Goal: Book appointment/travel/reservation

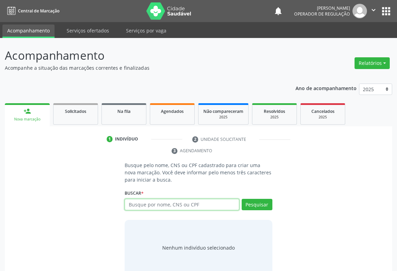
click at [145, 204] on input "text" at bounding box center [182, 205] width 115 height 12
type input "70307339928160"
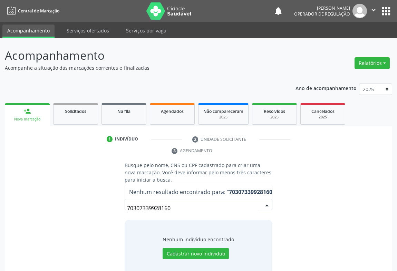
scroll to position [14, 0]
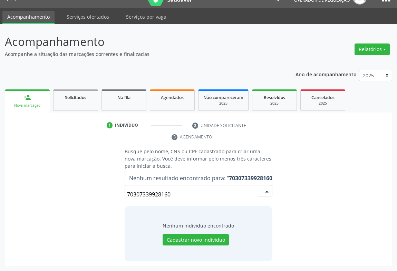
drag, startPoint x: 188, startPoint y: 195, endPoint x: 106, endPoint y: 200, distance: 82.8
click at [107, 200] on div "Busque pelo nome, CNS ou CPF cadastrado para criar uma nova marcação. Você deve…" at bounding box center [199, 205] width 378 height 114
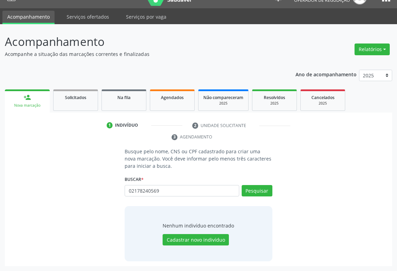
type input "02178240569"
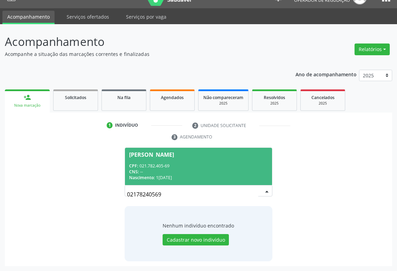
click at [213, 173] on div "CNS: --" at bounding box center [198, 172] width 139 height 6
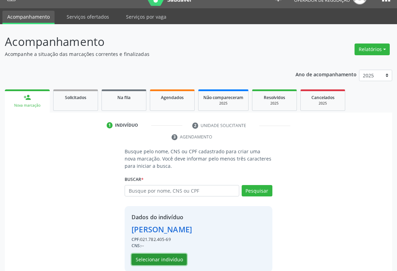
click at [165, 261] on button "Selecionar indivíduo" at bounding box center [159, 260] width 55 height 12
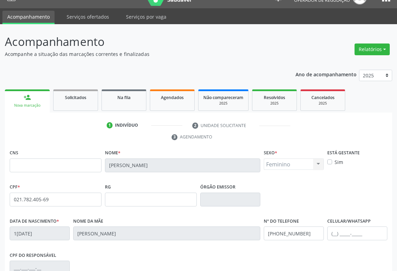
scroll to position [108, 0]
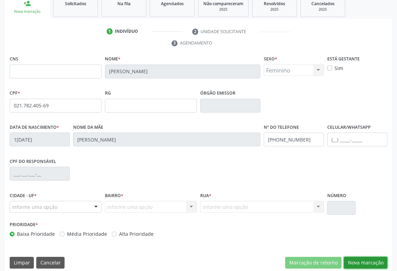
click at [365, 262] on button "Nova marcação" at bounding box center [366, 263] width 44 height 12
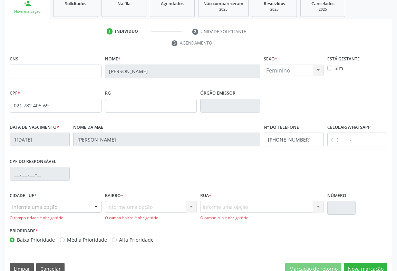
click at [87, 207] on div "Informe uma opção" at bounding box center [56, 207] width 92 height 12
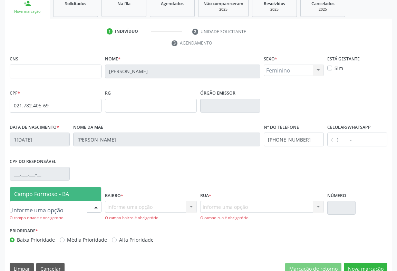
click at [53, 197] on span "Campo Formoso - BA" at bounding box center [55, 194] width 91 height 14
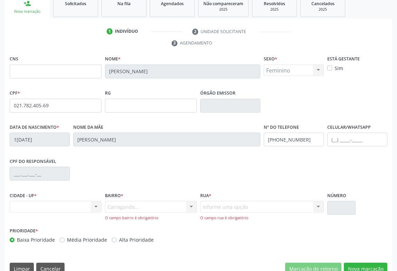
click at [173, 209] on div "Carregando... Nenhum resultado encontrado para: " " Nenhuma opção encontrada. D…" at bounding box center [151, 211] width 92 height 20
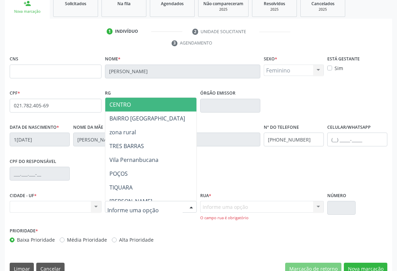
click at [118, 102] on span "CENTRO" at bounding box center [120, 105] width 21 height 8
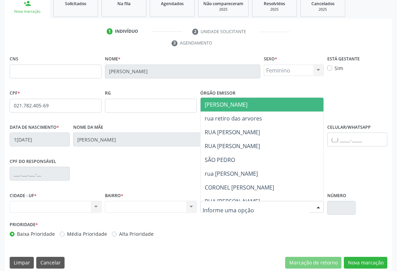
click at [228, 107] on span "[PERSON_NAME]" at bounding box center [226, 105] width 43 height 8
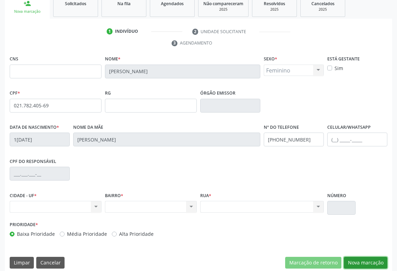
click at [361, 261] on button "Nova marcação" at bounding box center [366, 263] width 44 height 12
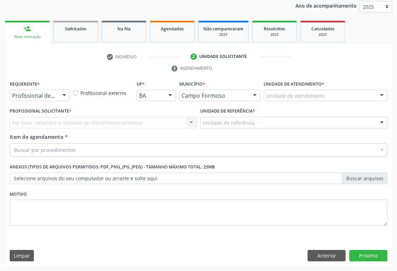
scroll to position [82, 0]
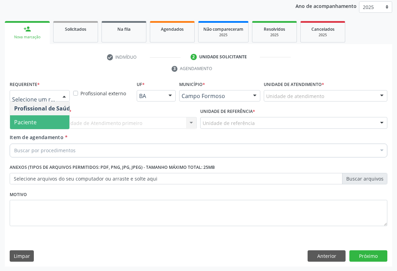
click at [35, 124] on span "Paciente" at bounding box center [25, 123] width 22 height 8
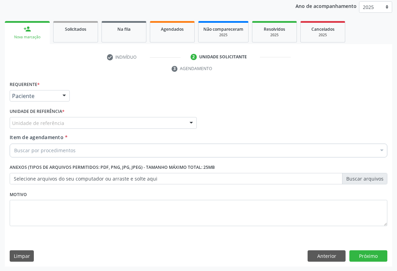
click at [75, 123] on div "Unidade de referência" at bounding box center [103, 123] width 187 height 12
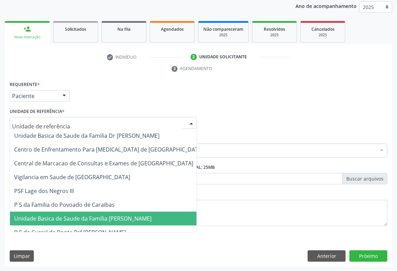
click at [100, 220] on span "Unidade Basica de Saude da Familia [PERSON_NAME]" at bounding box center [83, 219] width 138 height 8
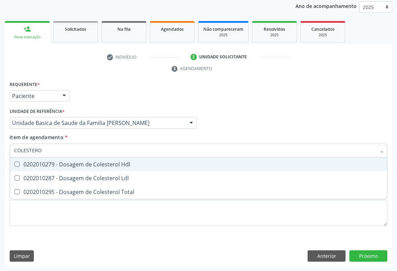
type input "COLESTEROL"
drag, startPoint x: 68, startPoint y: 165, endPoint x: 64, endPoint y: 176, distance: 11.3
click at [68, 166] on div "0202010279 - Dosagem de Colesterol Hdl" at bounding box center [198, 165] width 369 height 6
checkbox Hdl "true"
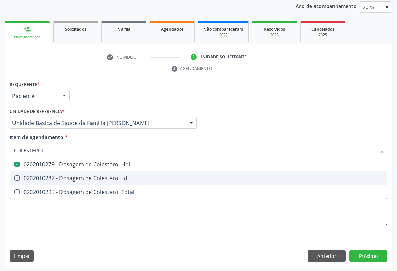
drag, startPoint x: 64, startPoint y: 176, endPoint x: 61, endPoint y: 187, distance: 12.1
click at [64, 176] on div "0202010287 - Dosagem de Colesterol Ldl" at bounding box center [198, 179] width 369 height 6
checkbox Ldl "true"
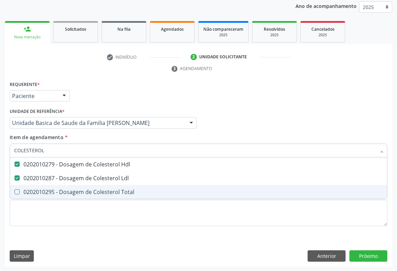
click at [61, 189] on div "0202010295 - Dosagem de Colesterol Total" at bounding box center [198, 192] width 369 height 6
checkbox Total "true"
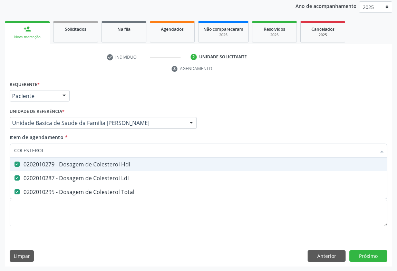
click at [72, 97] on div "Requerente * Paciente Profissional de Saúde Paciente Nenhum resultado encontrad…" at bounding box center [199, 92] width 382 height 27
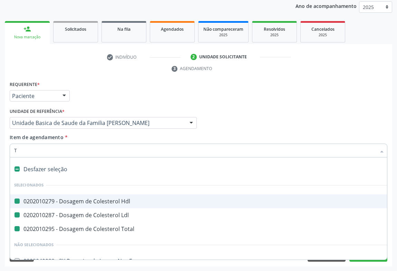
type input "TR"
checkbox Hdl "false"
checkbox Ldl "false"
checkbox Total "false"
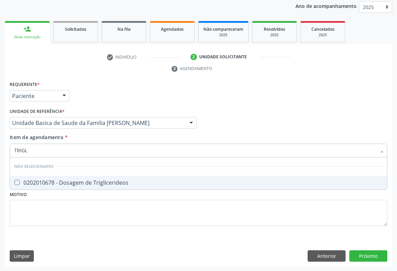
type input "TRIGLI"
click at [67, 182] on div "0202010678 - Dosagem de Triglicerideos" at bounding box center [198, 183] width 369 height 6
checkbox Triglicerideos "true"
type input "TRIGLI"
click at [116, 88] on div "Requerente * Paciente Profissional de Saúde Paciente Nenhum resultado encontrad…" at bounding box center [199, 92] width 382 height 27
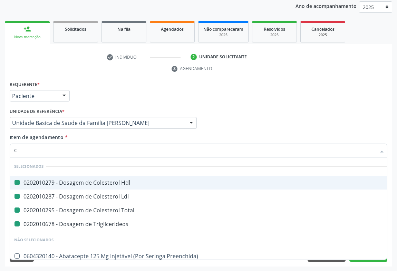
type input "CR"
checkbox Hdl "false"
checkbox Ldl "false"
checkbox Total "false"
checkbox Triglicerideos "false"
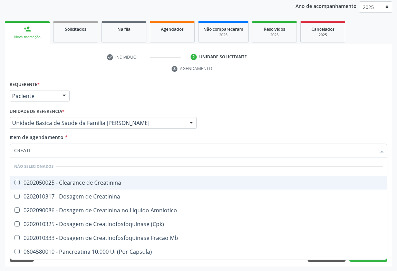
type input "CREATIN"
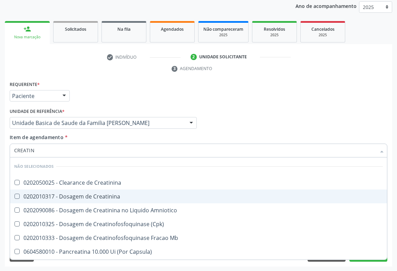
click at [63, 200] on span "0202010317 - Dosagem de Creatinina" at bounding box center [198, 197] width 377 height 14
checkbox Creatinina "true"
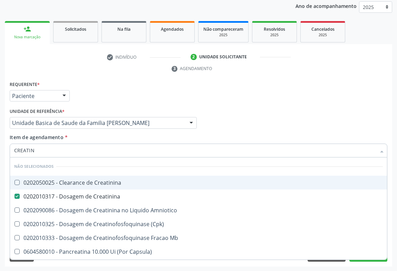
click at [109, 107] on div "Unidade de referência * Unidade Basica de Saude da Familia [PERSON_NAME] Unidad…" at bounding box center [103, 117] width 187 height 22
checkbox Creatinina "true"
checkbox Amniotico "true"
checkbox \(Cpk\) "true"
checkbox Mb "true"
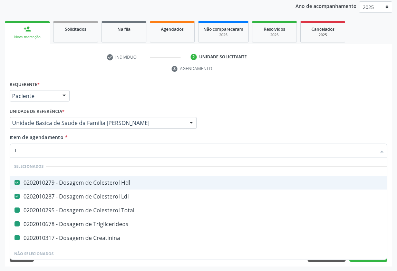
type input "TR"
checkbox Total "false"
checkbox Triglicerideos "false"
checkbox Creatinina "false"
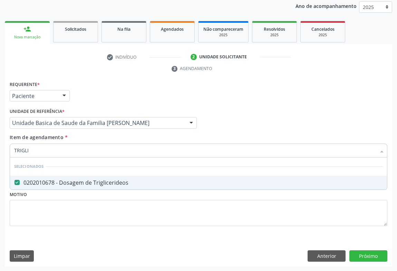
type input "TRIGLI"
click at [88, 94] on div "Requerente * Paciente Profissional de Saúde Paciente Nenhum resultado encontrad…" at bounding box center [199, 92] width 382 height 27
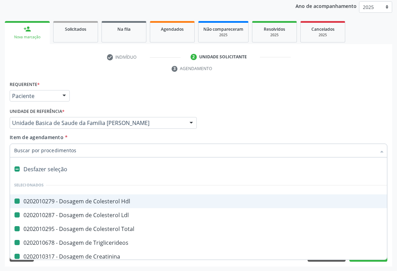
type input "U"
checkbox Hdl "false"
checkbox Ldl "false"
checkbox Total "false"
checkbox Triglicerideos "false"
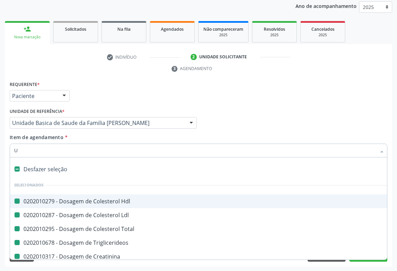
checkbox Creatinina "false"
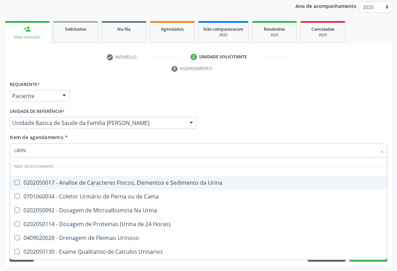
type input "URINA"
click at [44, 184] on div "0202050017 - Analise de Caracteres Fisicos, Elementos e Sedimento da Urina" at bounding box center [198, 183] width 369 height 6
checkbox Urina "true"
type input "URINA"
click at [102, 84] on div "Requerente * Paciente Profissional de Saúde Paciente Nenhum resultado encontrad…" at bounding box center [199, 92] width 382 height 27
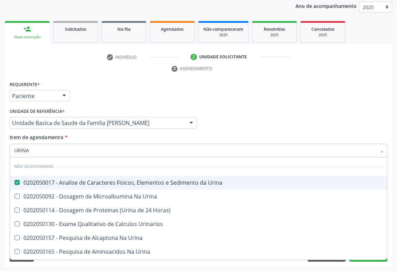
checkbox Urina "true"
checkbox Horas\) "true"
checkbox Urinarios "true"
checkbox Urina "true"
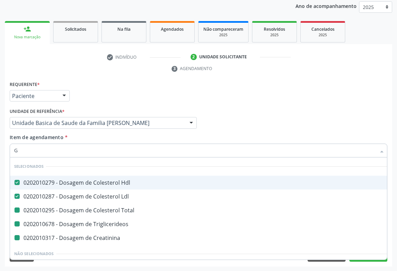
type input "GL"
checkbox Total "false"
checkbox Triglicerideos "false"
checkbox Creatinina "false"
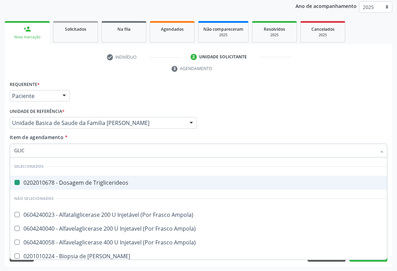
type input "GLICO"
checkbox Triglicerideos "false"
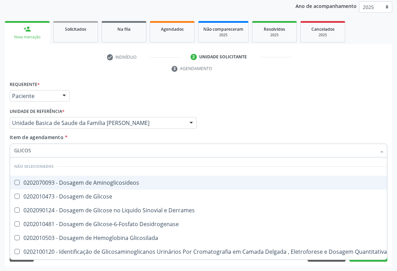
type input "GLICOSE"
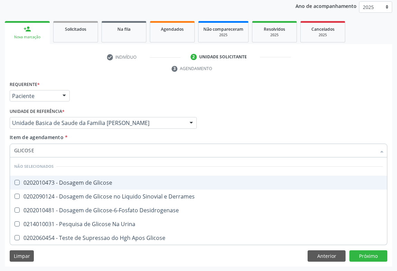
click at [58, 182] on div "0202010473 - Dosagem de Glicose" at bounding box center [198, 183] width 369 height 6
checkbox Glicose "true"
type input "GLICOSE"
drag, startPoint x: 98, startPoint y: 87, endPoint x: 94, endPoint y: 101, distance: 13.6
click at [98, 87] on div "Requerente * Paciente Profissional de Saúde Paciente Nenhum resultado encontrad…" at bounding box center [199, 92] width 382 height 27
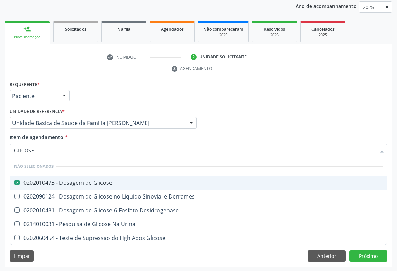
checkbox Desidrogenase "true"
checkbox Urina "true"
checkbox Glicose "true"
checkbox Derrames "true"
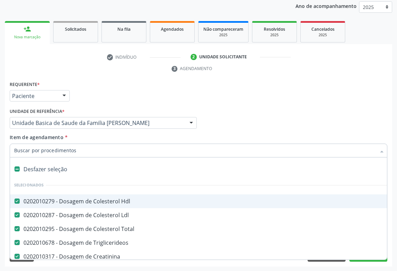
click at [118, 88] on div "Requerente * Paciente Profissional de Saúde Paciente Nenhum resultado encontrad…" at bounding box center [199, 92] width 382 height 27
type input "H"
checkbox Total "false"
checkbox Triglicerideos "false"
checkbox Creatinina "false"
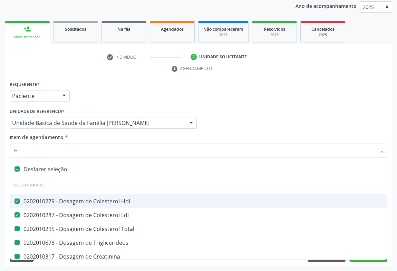
checkbox Urina "false"
checkbox Glicose "false"
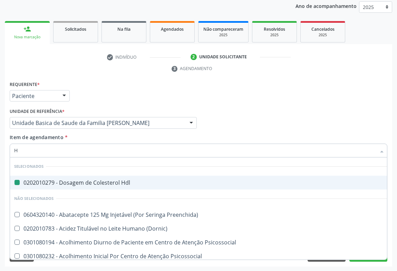
type input "HE"
checkbox Hdl "false"
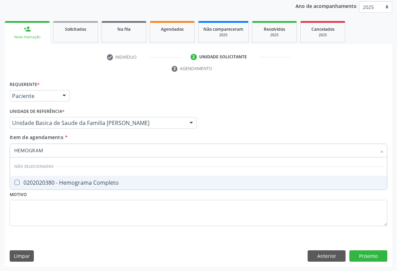
type input "HEMOGRAMA"
click at [47, 183] on div "0202020380 - Hemograma Completo" at bounding box center [198, 183] width 369 height 6
checkbox Completo "true"
type input "HEMOGRAMA"
click at [90, 85] on div "Requerente * Paciente Profissional de Saúde Paciente Nenhum resultado encontrad…" at bounding box center [199, 92] width 382 height 27
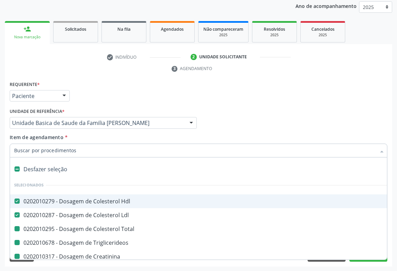
type input "P"
checkbox Total "false"
checkbox Triglicerideos "false"
checkbox Creatinina "false"
checkbox Urina "false"
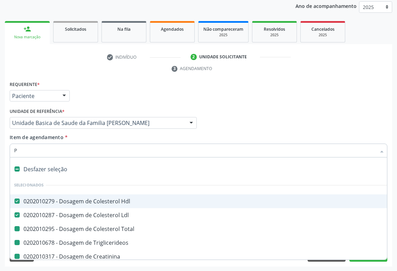
checkbox Glicose "false"
checkbox Completo "false"
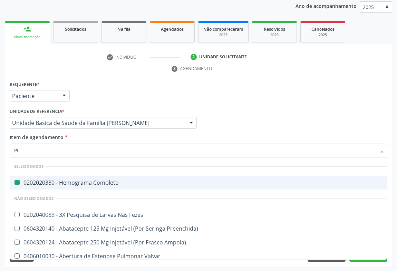
type input "PLA"
checkbox Completo "false"
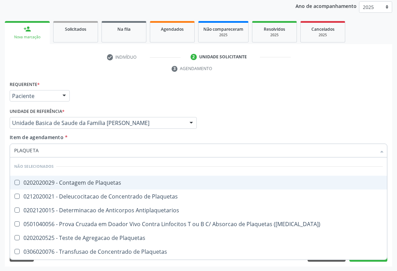
type input "PLAQUETAS"
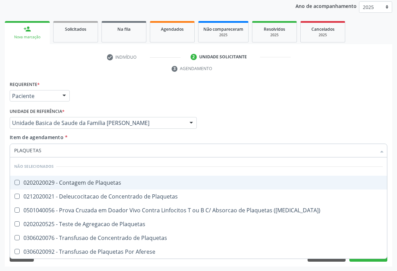
click at [78, 180] on div "0202020029 - Contagem de Plaquetas" at bounding box center [198, 183] width 369 height 6
checkbox Plaquetas "true"
click at [98, 95] on div "Requerente * Paciente Profissional de Saúde Paciente Nenhum resultado encontrad…" at bounding box center [199, 92] width 382 height 27
checkbox Match\) "true"
checkbox Plaquetas "true"
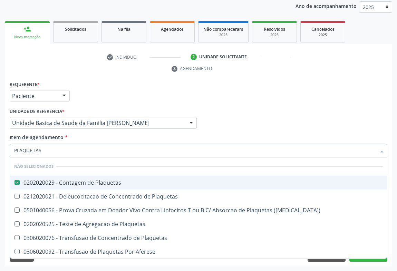
checkbox Plaquetas "true"
checkbox Aferese "true"
checkbox Plaquetas "true"
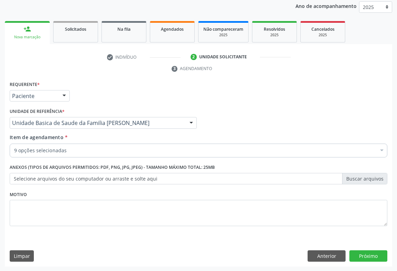
click at [73, 153] on div "9 opções selecionadas" at bounding box center [199, 151] width 378 height 14
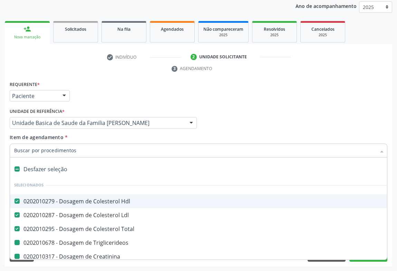
type input "P"
checkbox Triglicerideos "false"
checkbox Creatinina "false"
checkbox Urina "false"
checkbox Glicose "false"
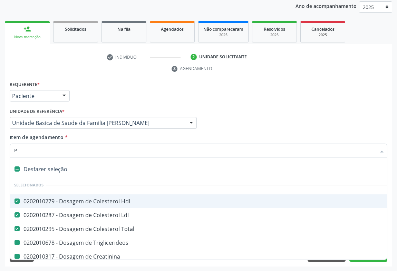
checkbox Completo "false"
checkbox Plaquetas "false"
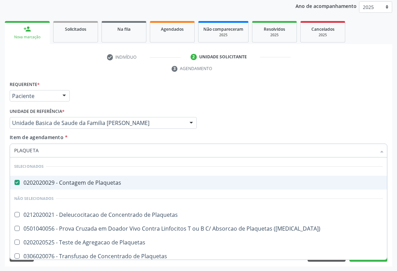
type input "PLAQUETAS"
click at [208, 93] on div "Requerente * Paciente Profissional de Saúde Paciente Nenhum resultado encontrad…" at bounding box center [199, 92] width 382 height 27
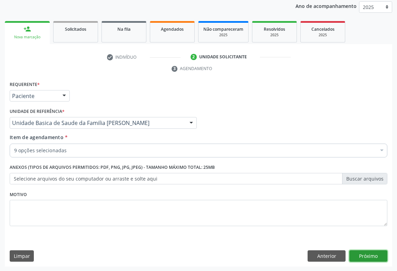
click at [361, 253] on button "Próximo" at bounding box center [369, 257] width 38 height 12
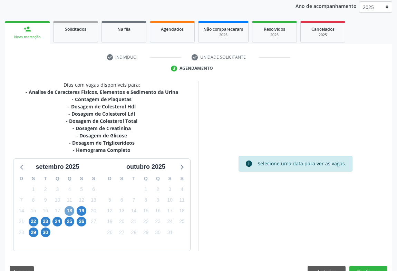
click at [71, 211] on span "18" at bounding box center [70, 211] width 10 height 10
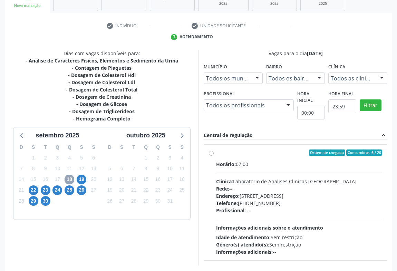
scroll to position [143, 0]
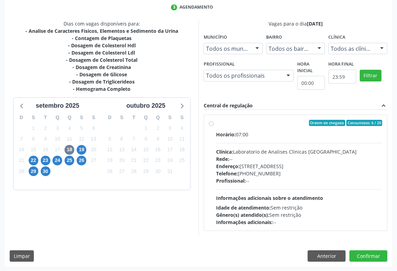
click at [288, 192] on div "Horário: 07:00 Clínica: Laboratorio de Analises Clinicas [GEOGRAPHIC_DATA] Rede…" at bounding box center [299, 178] width 166 height 95
click at [214, 126] on input "Ordem de chegada Consumidos: 6 / 20 Horário: 07:00 Clínica: Laboratorio de Anal…" at bounding box center [211, 123] width 5 height 6
radio input "true"
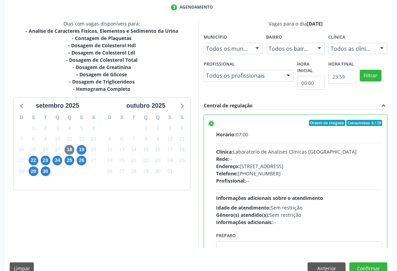
scroll to position [156, 0]
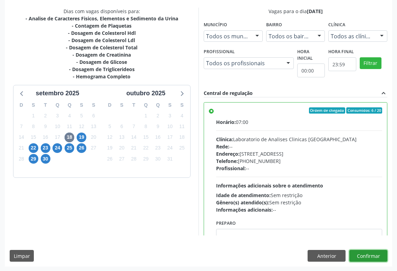
click at [371, 256] on button "Confirmar" at bounding box center [369, 256] width 38 height 12
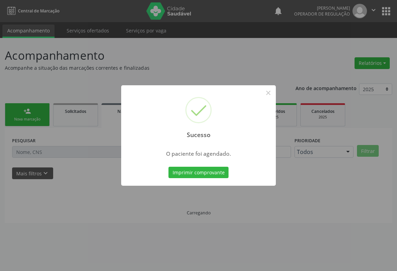
scroll to position [0, 0]
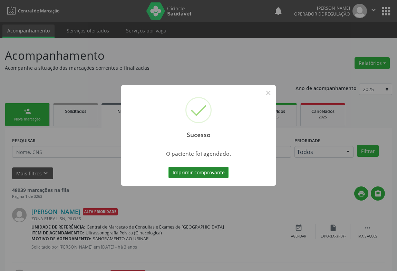
click at [209, 171] on button "Imprimir comprovante" at bounding box center [199, 173] width 60 height 12
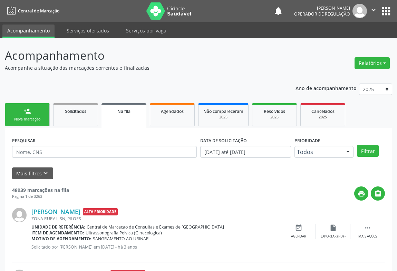
click at [373, 12] on icon "" at bounding box center [374, 10] width 8 height 8
click at [341, 44] on link "Sair" at bounding box center [356, 42] width 48 height 10
